Goal: Navigation & Orientation: Understand site structure

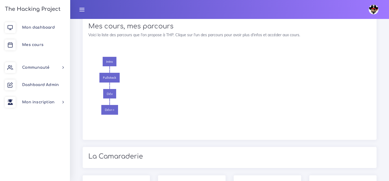
scroll to position [599, 0]
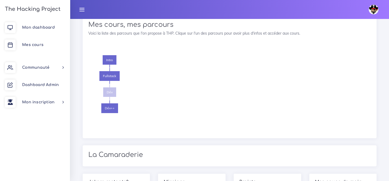
click at [109, 94] on span "Dév" at bounding box center [109, 92] width 13 height 10
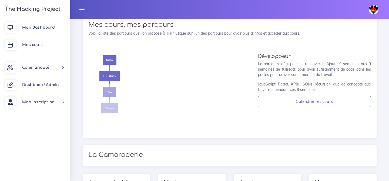
click at [109, 109] on span "Dév++" at bounding box center [109, 108] width 17 height 10
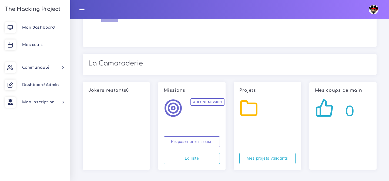
scroll to position [692, 0]
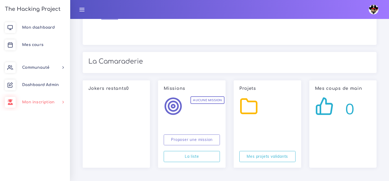
click at [55, 99] on link "Mon inscription" at bounding box center [35, 101] width 70 height 17
click at [43, 118] on link "Mes parcours" at bounding box center [35, 117] width 70 height 12
click at [35, 82] on link "Dashboard Admin" at bounding box center [35, 84] width 70 height 17
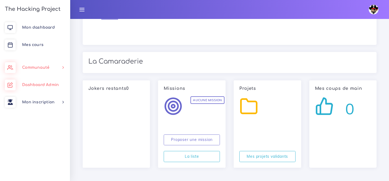
click at [37, 69] on link "Communauté" at bounding box center [35, 67] width 70 height 17
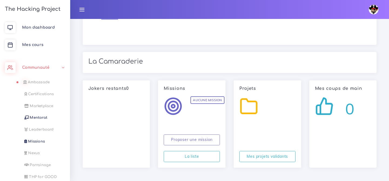
click at [36, 81] on span "Ambassade" at bounding box center [39, 82] width 22 height 4
click at [38, 93] on span "Certifications" at bounding box center [40, 94] width 26 height 4
click at [38, 108] on link "Marketplace" at bounding box center [34, 106] width 70 height 12
click at [38, 118] on span "Mentorat" at bounding box center [38, 117] width 18 height 4
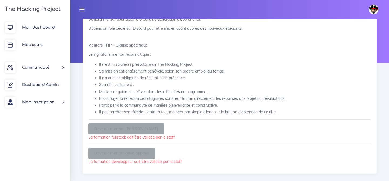
scroll to position [32, 0]
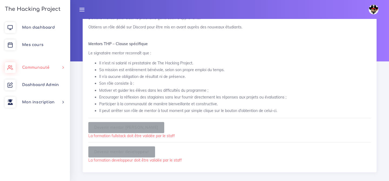
click at [39, 66] on span "Communauté" at bounding box center [35, 67] width 27 height 4
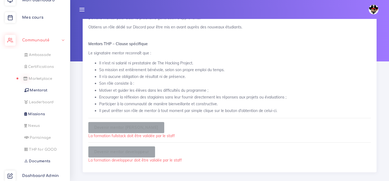
scroll to position [29, 0]
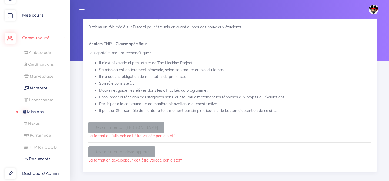
click at [36, 108] on link "Missions" at bounding box center [34, 112] width 70 height 12
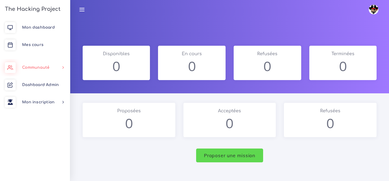
click at [28, 67] on span "Communauté" at bounding box center [35, 67] width 27 height 4
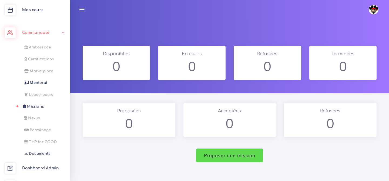
scroll to position [36, 0]
click at [33, 114] on link "Nexus" at bounding box center [34, 117] width 70 height 12
click at [36, 127] on span "Parrainage" at bounding box center [39, 128] width 21 height 4
click at [39, 139] on span "THP for GOOD" at bounding box center [42, 140] width 28 height 4
click at [40, 151] on span "Documents" at bounding box center [38, 152] width 21 height 4
